Goal: Navigation & Orientation: Find specific page/section

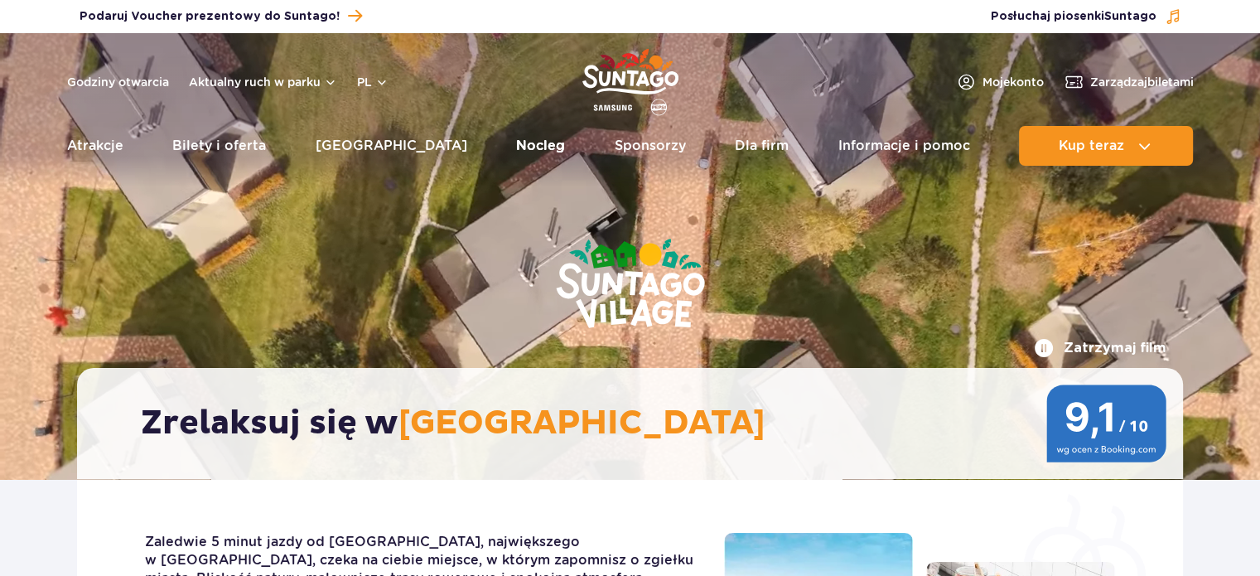
click at [516, 146] on link "Nocleg" at bounding box center [540, 146] width 49 height 40
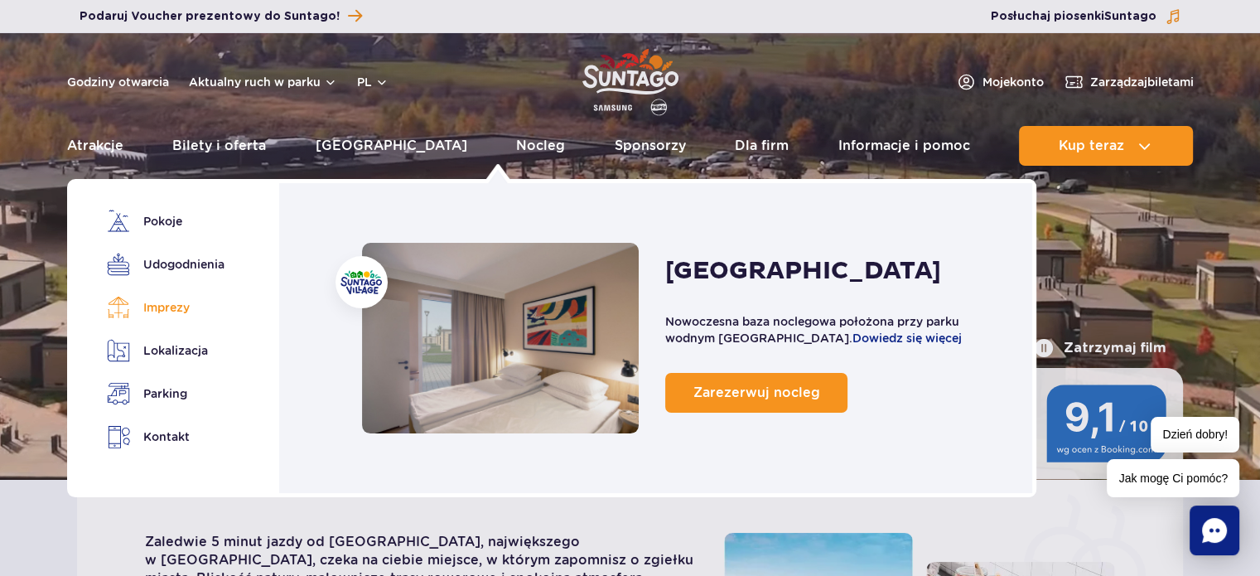
click at [171, 301] on link "Imprezy" at bounding box center [163, 307] width 112 height 23
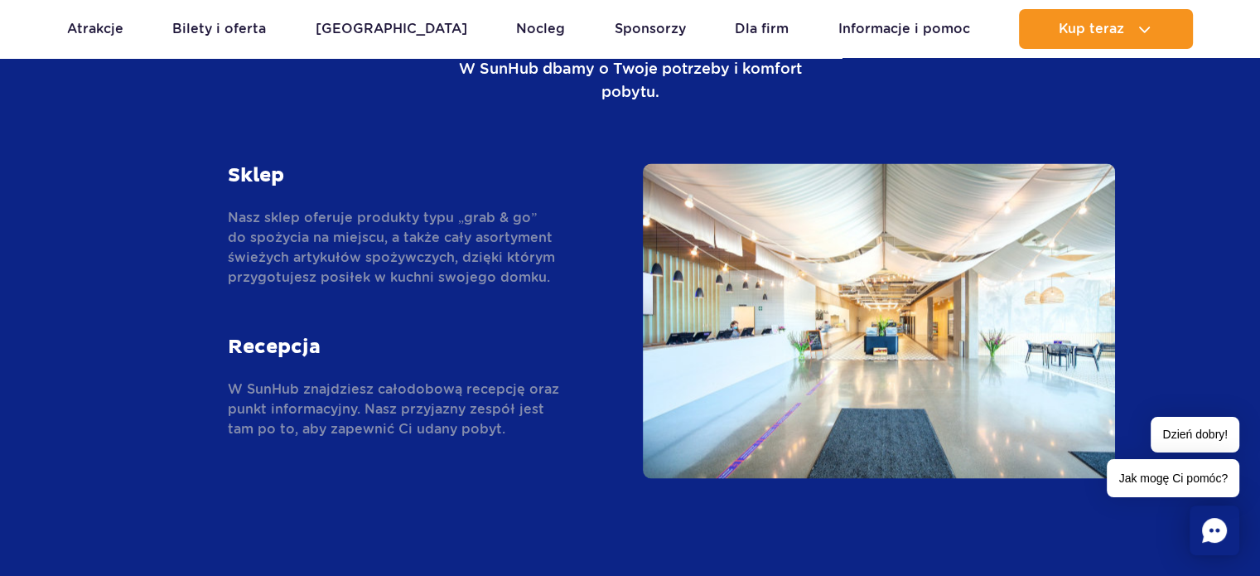
scroll to position [2507, 0]
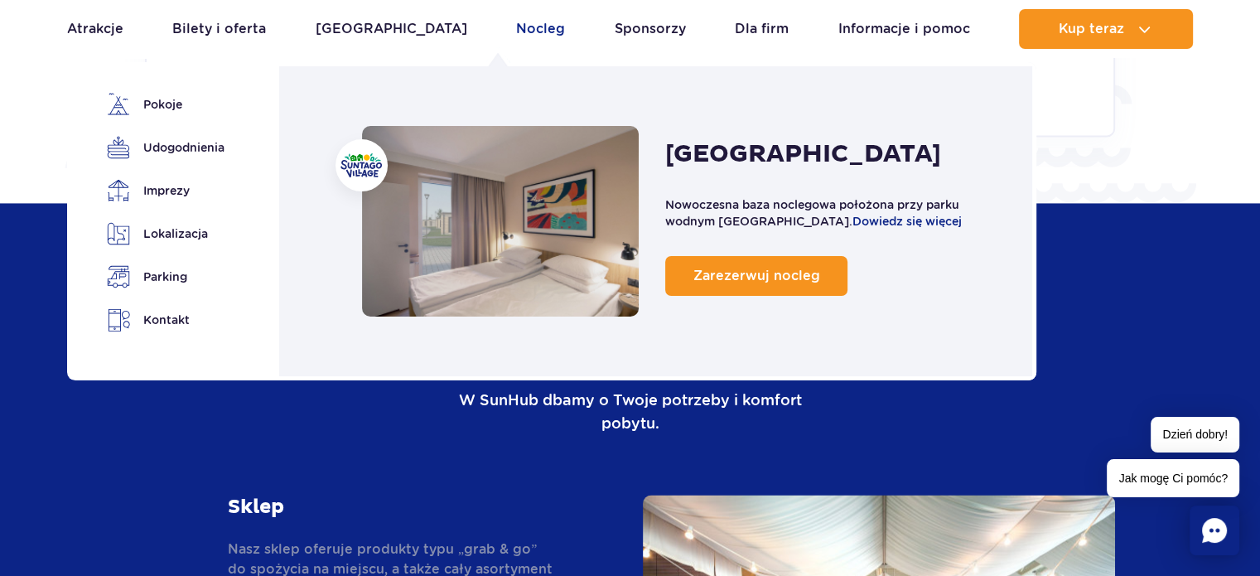
click at [516, 29] on link "Nocleg" at bounding box center [540, 29] width 49 height 40
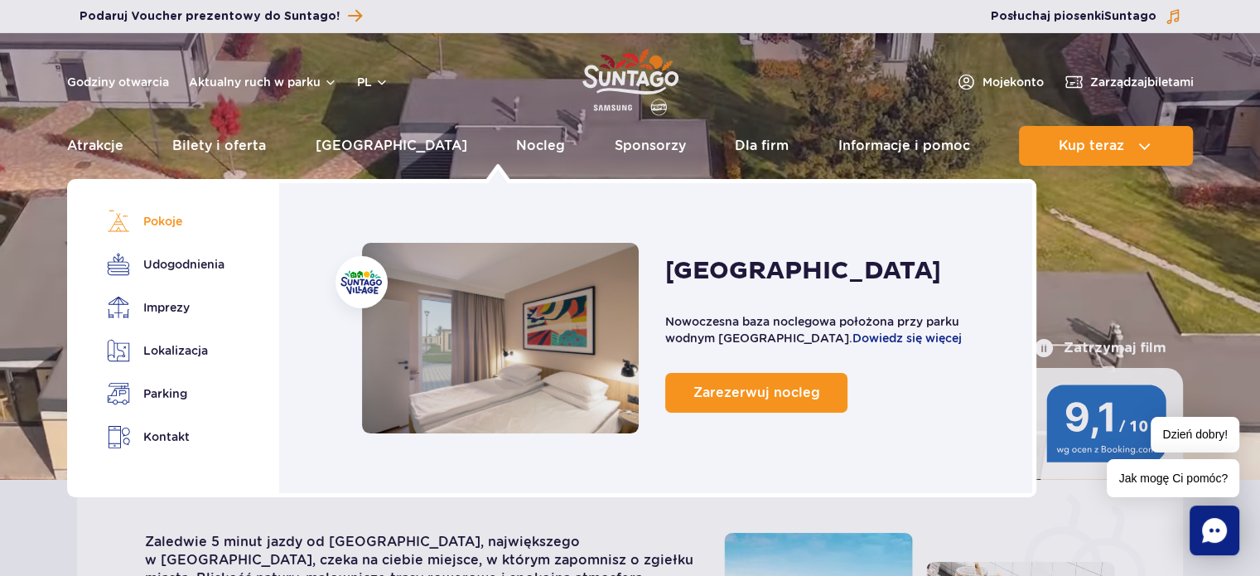
click at [176, 221] on link "Pokoje" at bounding box center [163, 221] width 112 height 23
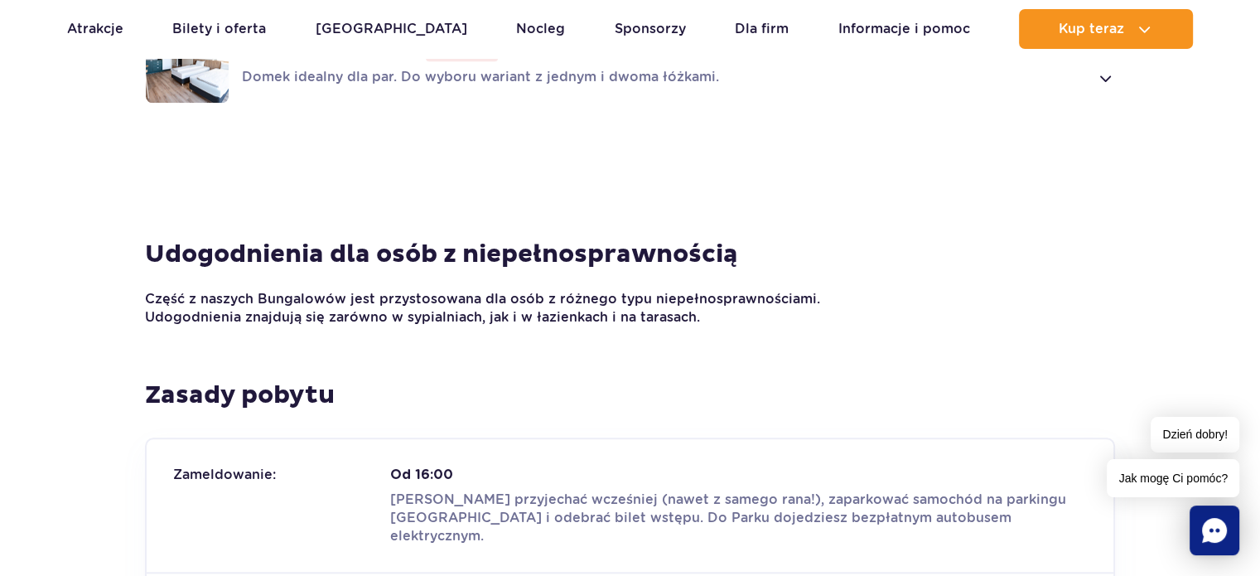
scroll to position [1346, 0]
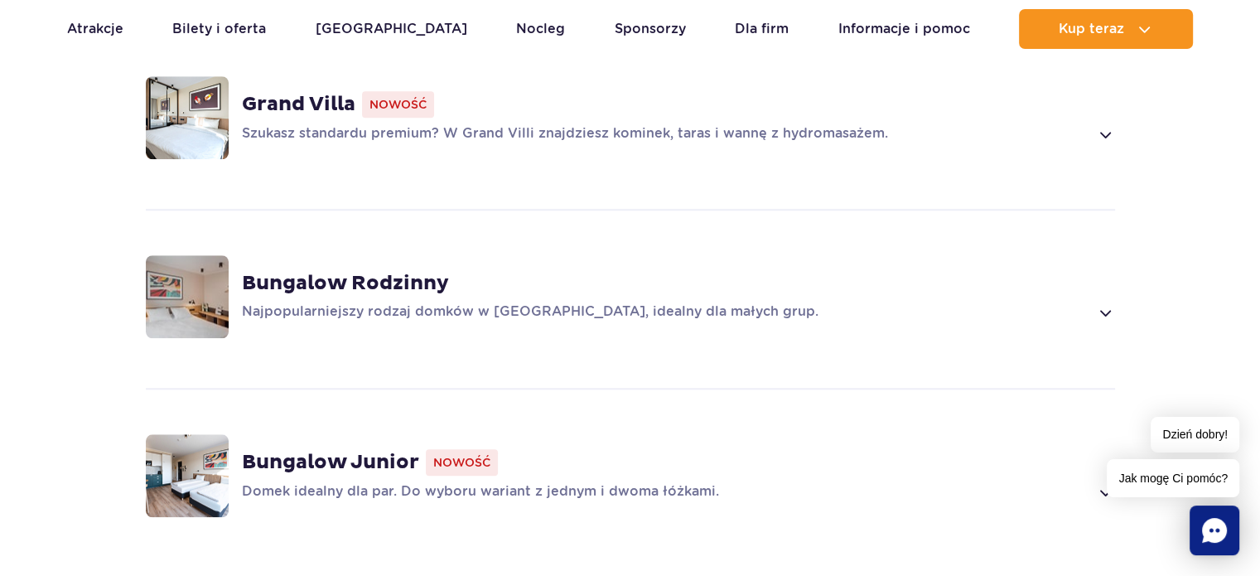
click at [1090, 304] on div "Najpopularniejszy rodzaj domków w Suntago Village, idealny dla małych grup." at bounding box center [678, 312] width 873 height 20
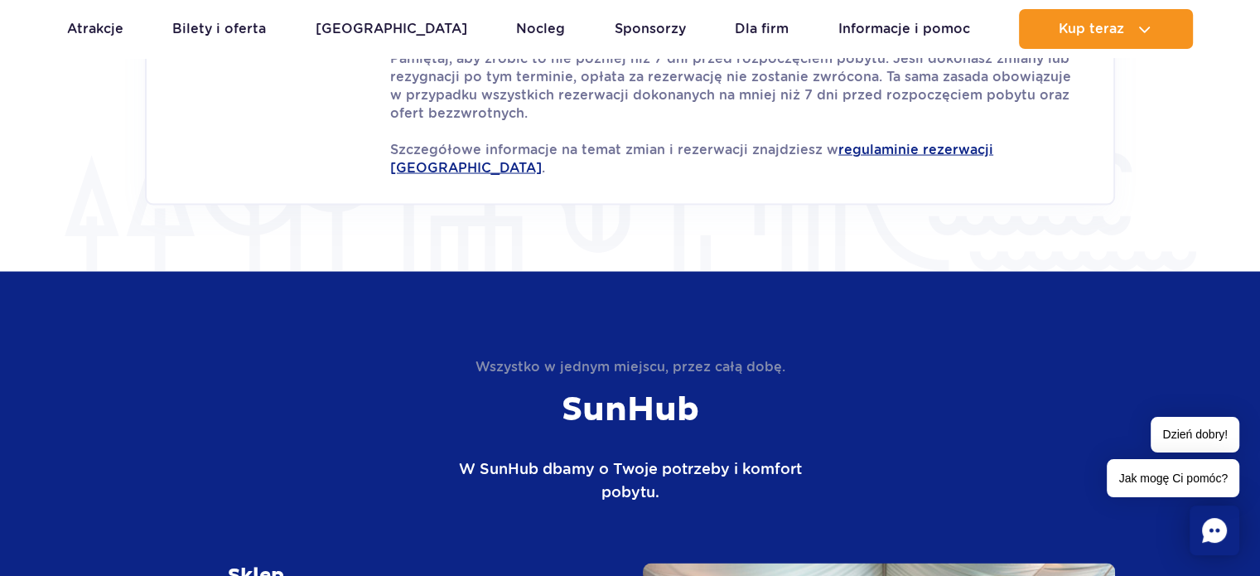
scroll to position [3382, 0]
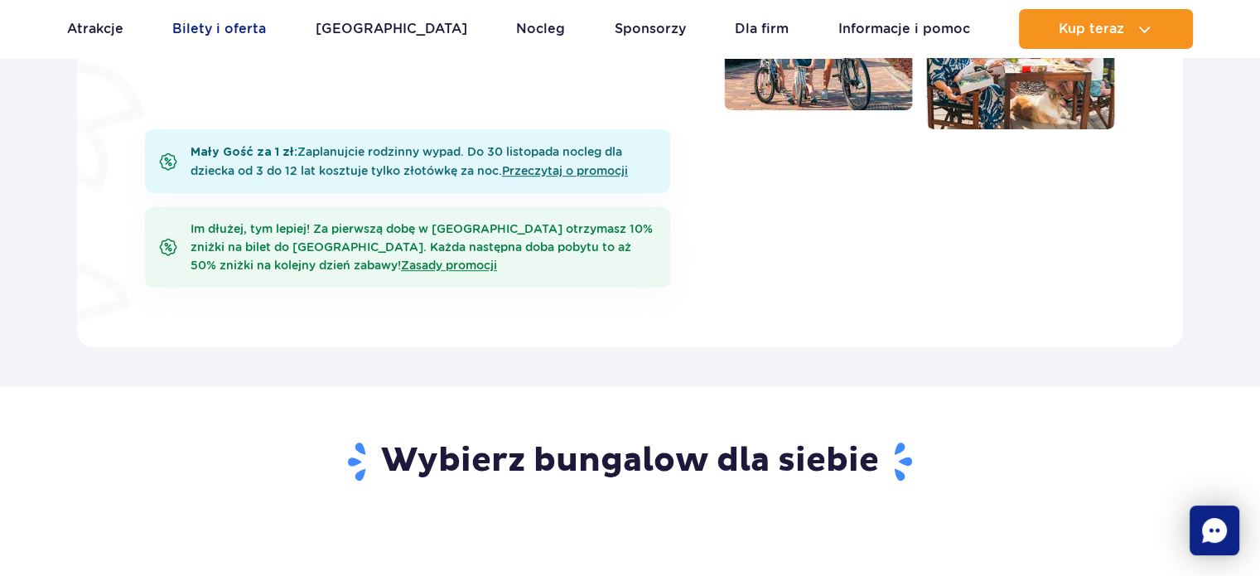
scroll to position [495, 0]
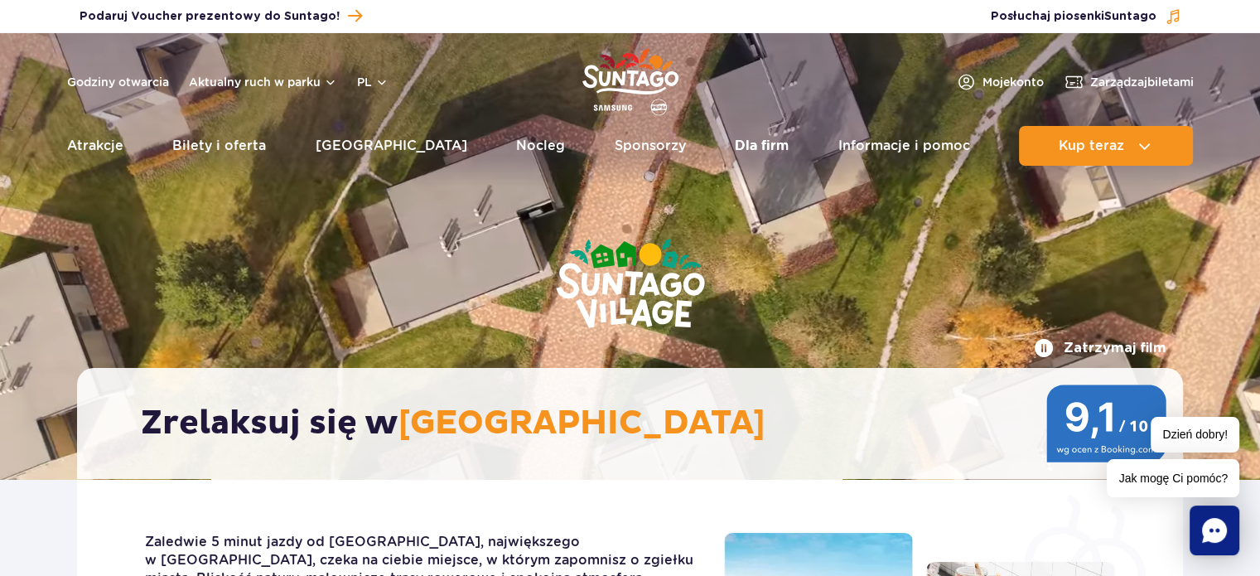
click at [735, 141] on link "Dla firm" at bounding box center [762, 146] width 54 height 40
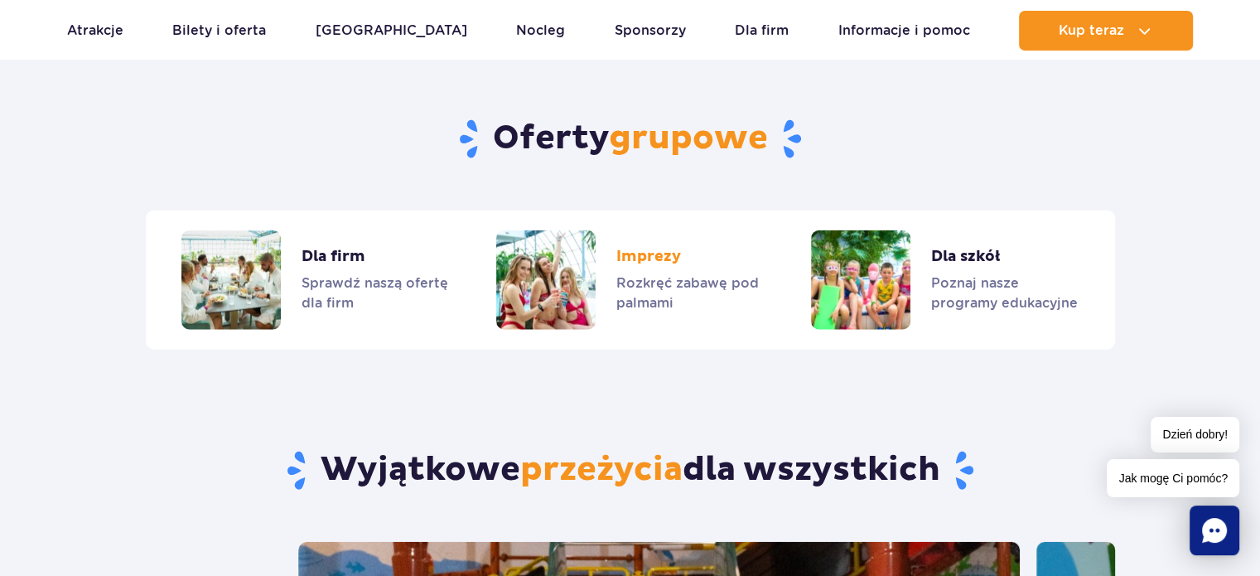
scroll to position [4040, 0]
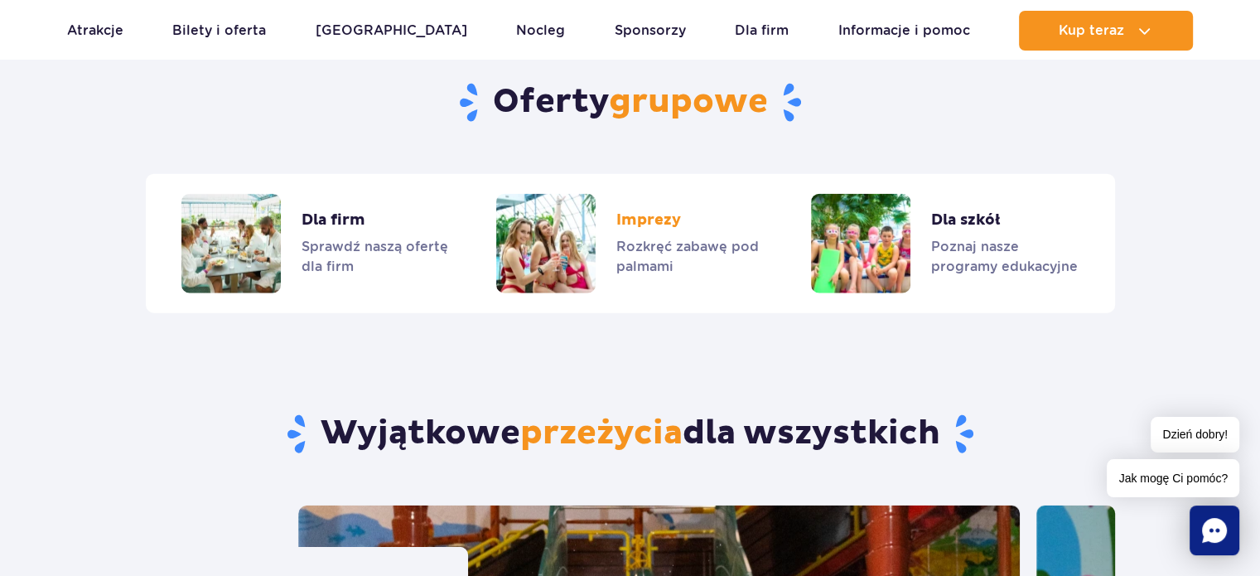
click at [638, 194] on link "Imprezy" at bounding box center [629, 243] width 267 height 99
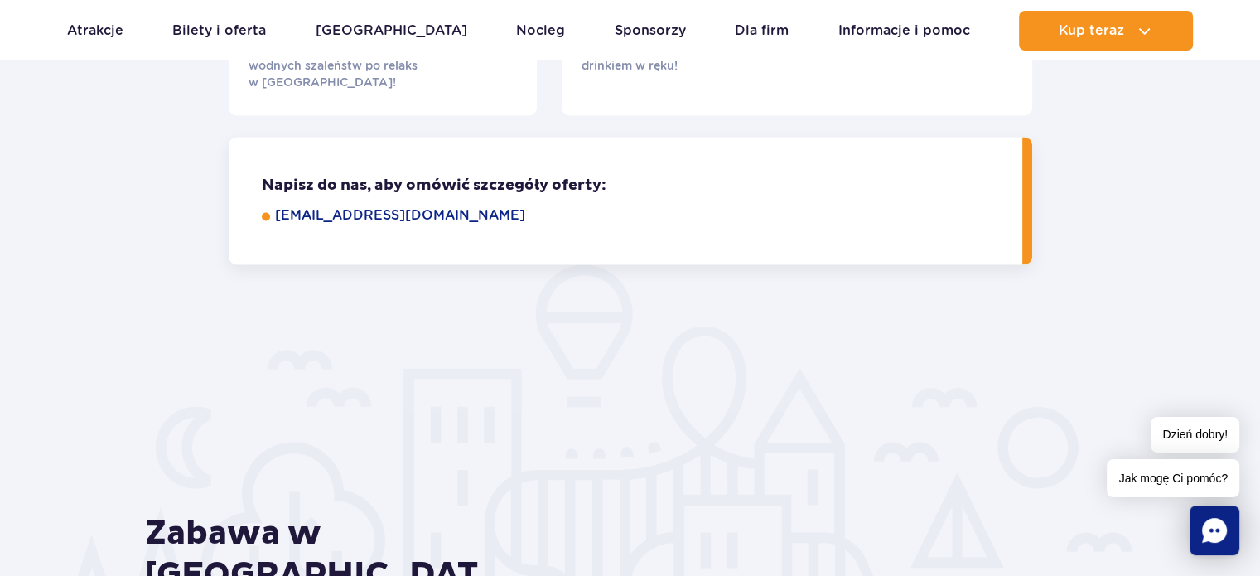
scroll to position [2320, 0]
